Goal: Transaction & Acquisition: Purchase product/service

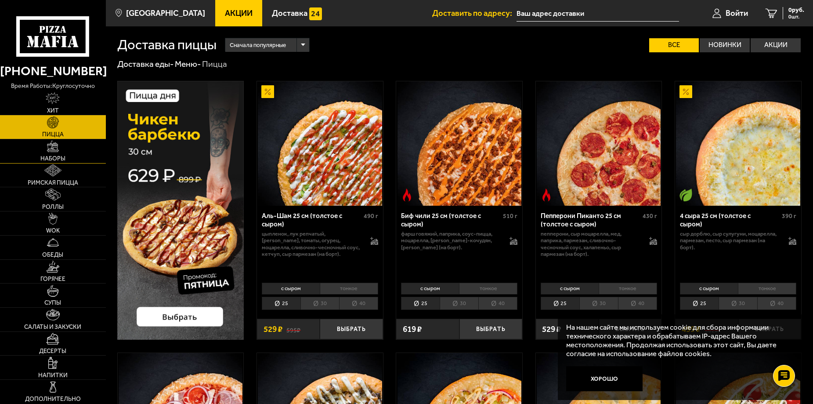
click at [54, 150] on img at bounding box center [53, 147] width 12 height 12
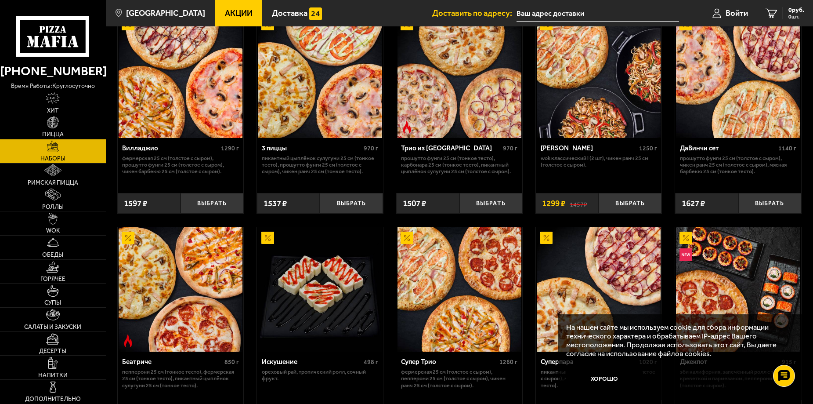
scroll to position [47, 0]
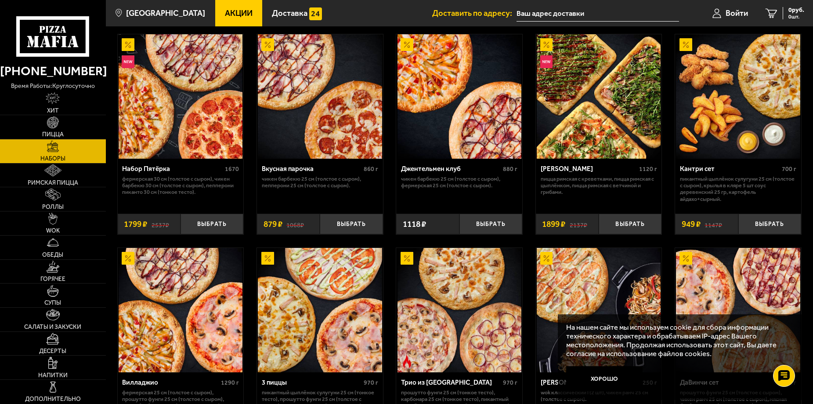
click at [629, 157] on img at bounding box center [599, 96] width 124 height 124
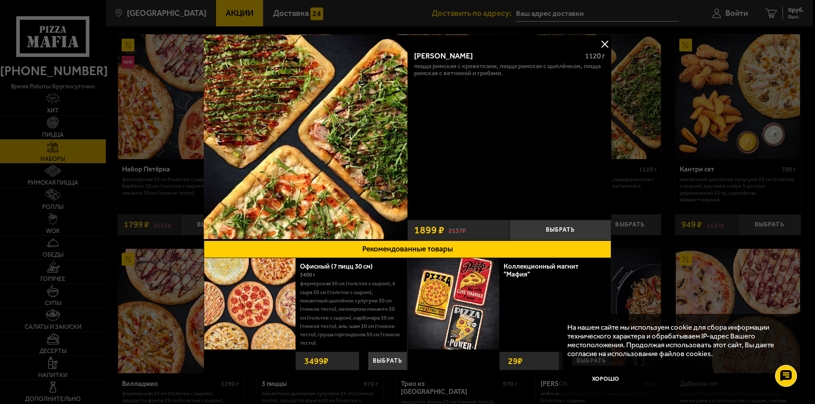
click at [605, 39] on button at bounding box center [604, 43] width 13 height 13
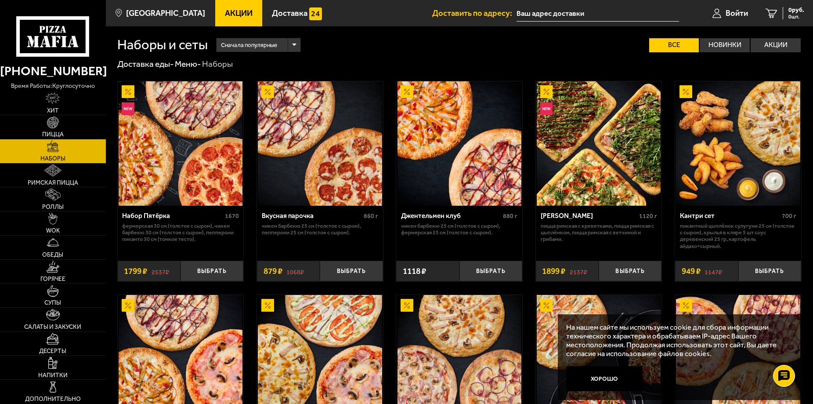
click at [587, 158] on img at bounding box center [599, 143] width 124 height 124
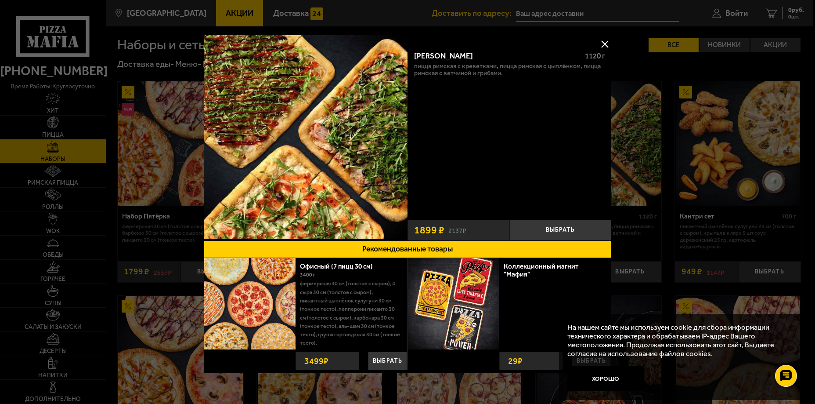
click at [603, 43] on button at bounding box center [604, 43] width 13 height 13
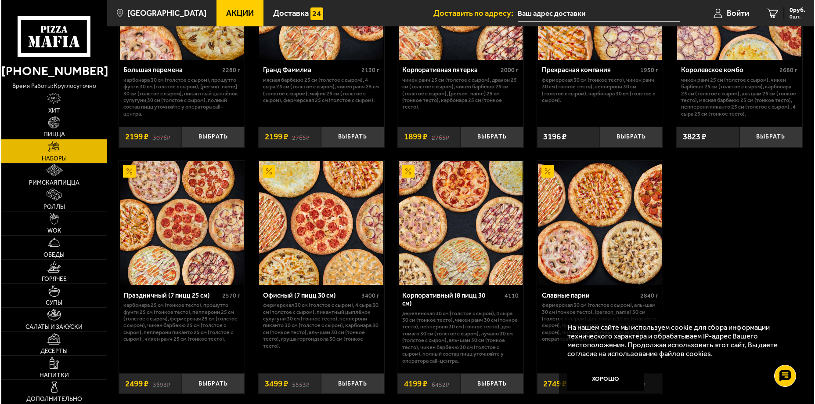
scroll to position [1298, 0]
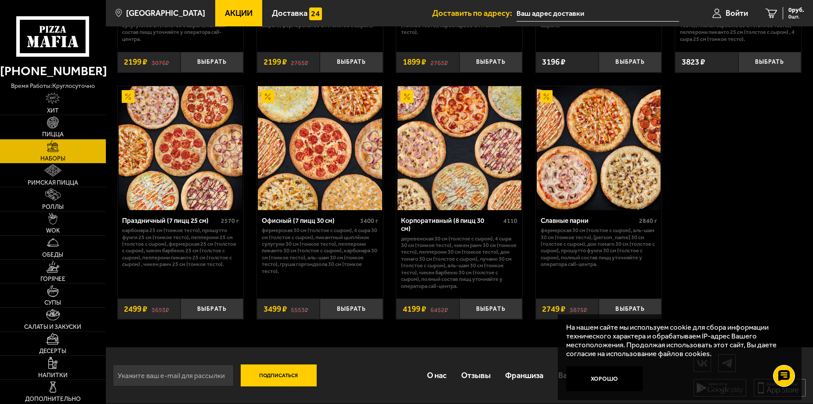
click at [463, 134] on img at bounding box center [460, 148] width 124 height 124
